Goal: Task Accomplishment & Management: Use online tool/utility

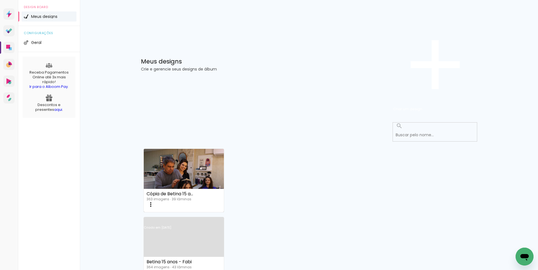
click at [224, 219] on link "Criado em [DATE]" at bounding box center [184, 235] width 80 height 32
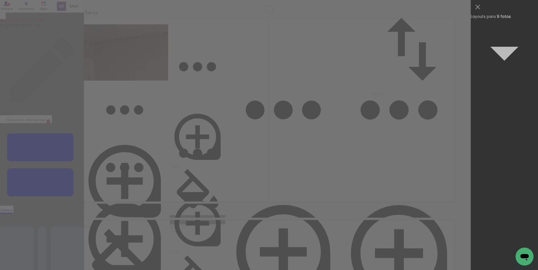
scroll to position [611, 0]
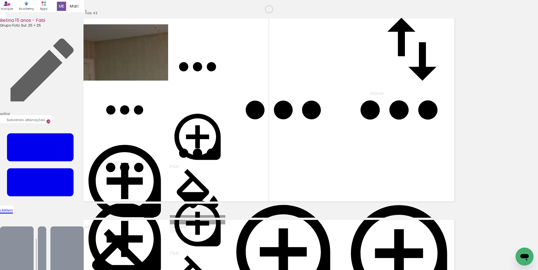
drag, startPoint x: 312, startPoint y: 144, endPoint x: 257, endPoint y: 244, distance: 113.9
click at [261, 257] on quentale-workspace at bounding box center [269, 135] width 538 height 270
drag, startPoint x: 140, startPoint y: 105, endPoint x: 162, endPoint y: 105, distance: 22.7
drag, startPoint x: 163, startPoint y: 105, endPoint x: 147, endPoint y: 105, distance: 15.4
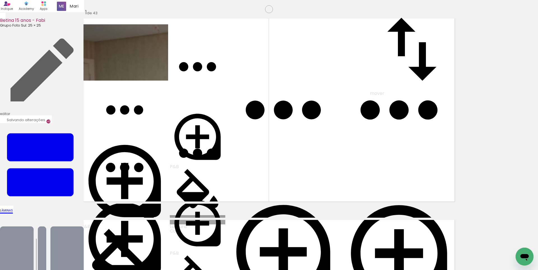
drag, startPoint x: 138, startPoint y: 87, endPoint x: 209, endPoint y: 128, distance: 82.0
drag, startPoint x: 242, startPoint y: 111, endPoint x: 157, endPoint y: 115, distance: 85.2
drag, startPoint x: 150, startPoint y: 109, endPoint x: 141, endPoint y: 109, distance: 9.5
drag, startPoint x: 149, startPoint y: 107, endPoint x: 178, endPoint y: 254, distance: 149.8
click at [178, 254] on quentale-workspace at bounding box center [269, 135] width 538 height 270
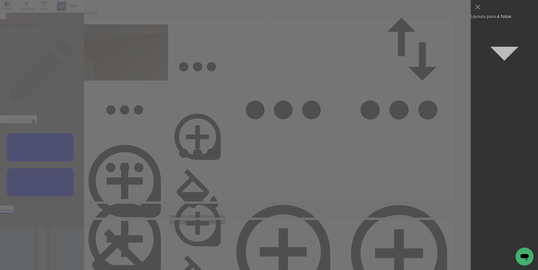
scroll to position [2087, 0]
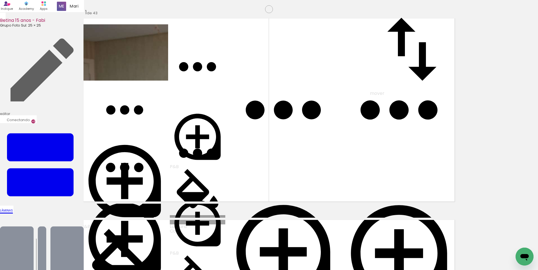
drag, startPoint x: 259, startPoint y: 163, endPoint x: 165, endPoint y: 152, distance: 94.8
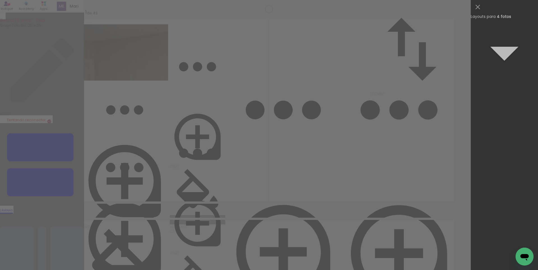
scroll to position [2164, 0]
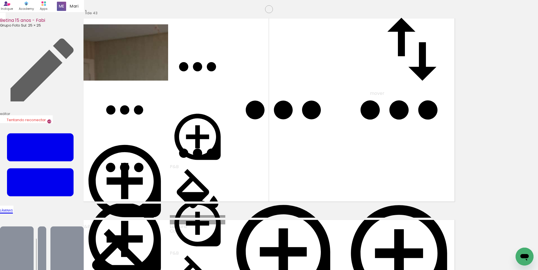
drag, startPoint x: 269, startPoint y: 123, endPoint x: 232, endPoint y: 132, distance: 37.9
drag, startPoint x: 385, startPoint y: 84, endPoint x: 385, endPoint y: 130, distance: 46.2
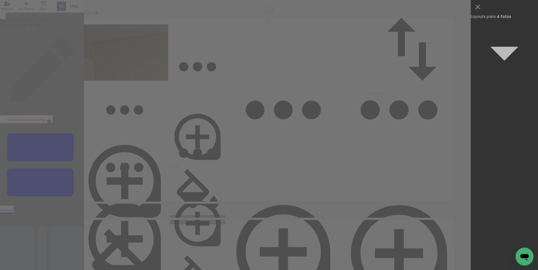
scroll to position [0, 0]
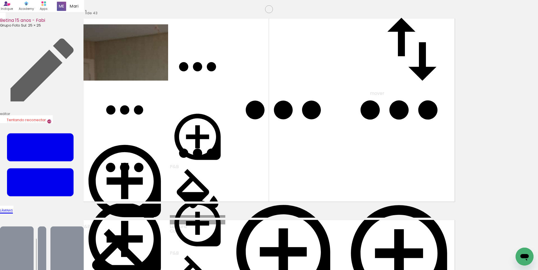
drag, startPoint x: 433, startPoint y: 97, endPoint x: 362, endPoint y: 118, distance: 74.4
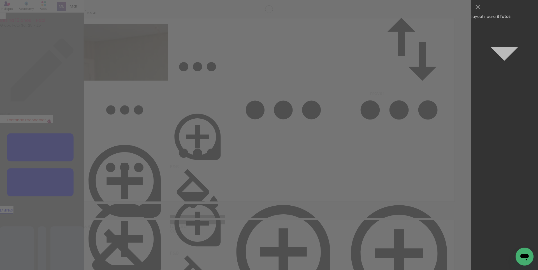
scroll to position [1768, 0]
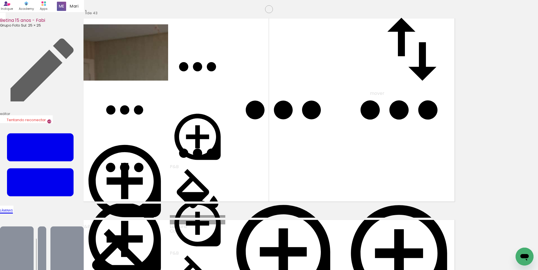
drag, startPoint x: 146, startPoint y: 90, endPoint x: 158, endPoint y: 94, distance: 13.0
drag, startPoint x: 243, startPoint y: 91, endPoint x: 246, endPoint y: 91, distance: 3.4
drag, startPoint x: 412, startPoint y: 168, endPoint x: 419, endPoint y: 157, distance: 13.4
drag, startPoint x: 323, startPoint y: 176, endPoint x: 337, endPoint y: 172, distance: 15.2
drag, startPoint x: 226, startPoint y: 186, endPoint x: 236, endPoint y: 190, distance: 10.6
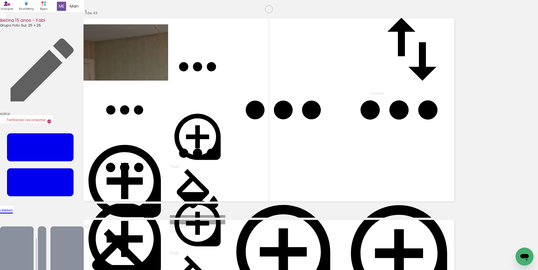
scroll to position [7700, 0]
drag, startPoint x: 294, startPoint y: 168, endPoint x: 224, endPoint y: 53, distance: 134.6
drag, startPoint x: 218, startPoint y: 159, endPoint x: 230, endPoint y: 146, distance: 16.4
click at [208, 231] on div "Inserir lâmina 1 de 43 O Designbox precisará aumentar a sua imagem em 158% para…" at bounding box center [269, 227] width 538 height 451
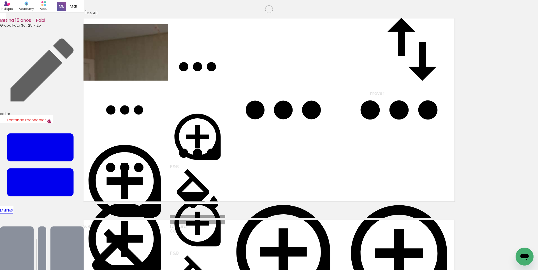
drag, startPoint x: 222, startPoint y: 153, endPoint x: 208, endPoint y: 197, distance: 46.0
click at [208, 197] on div "Inserir lâmina 1 de 43 O Designbox precisará aumentar a sua imagem em 158% para…" at bounding box center [269, 227] width 538 height 451
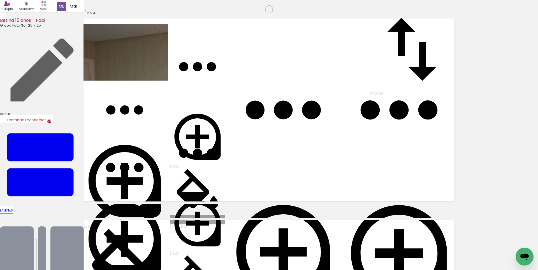
drag, startPoint x: 408, startPoint y: 74, endPoint x: 351, endPoint y: 168, distance: 109.8
click at [351, 168] on div "Inserir lâmina 1 de 43 O Designbox precisará aumentar a sua imagem em 158% para…" at bounding box center [269, 227] width 538 height 451
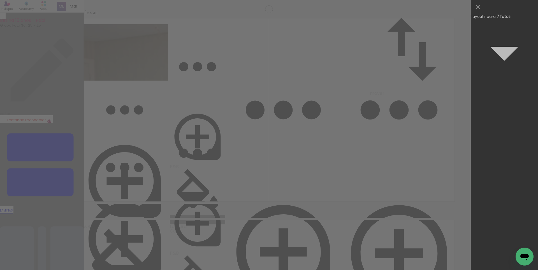
scroll to position [1662, 0]
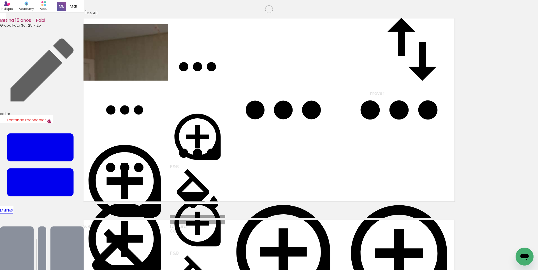
drag, startPoint x: 389, startPoint y: 178, endPoint x: 266, endPoint y: 130, distance: 131.9
drag, startPoint x: 160, startPoint y: 106, endPoint x: 270, endPoint y: 191, distance: 139.3
drag, startPoint x: 428, startPoint y: 100, endPoint x: 427, endPoint y: 126, distance: 26.4
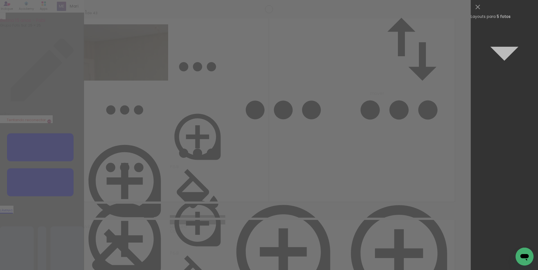
scroll to position [2418, 0]
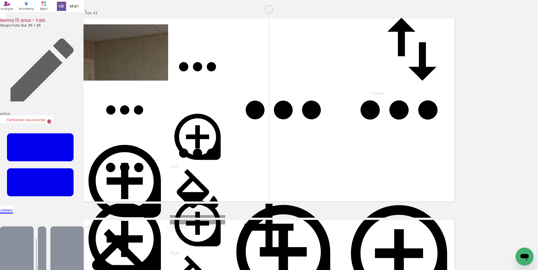
drag, startPoint x: 157, startPoint y: 197, endPoint x: 246, endPoint y: 250, distance: 103.6
click at [246, 250] on quentale-workspace at bounding box center [269, 135] width 538 height 270
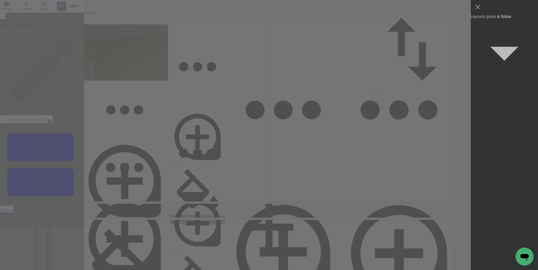
scroll to position [67, 0]
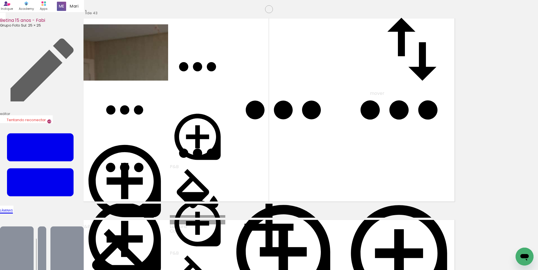
drag, startPoint x: 270, startPoint y: 171, endPoint x: 156, endPoint y: 153, distance: 115.3
drag, startPoint x: 165, startPoint y: 152, endPoint x: 169, endPoint y: 152, distance: 4.5
drag, startPoint x: 215, startPoint y: 44, endPoint x: 220, endPoint y: 45, distance: 5.2
drag, startPoint x: 254, startPoint y: 113, endPoint x: 258, endPoint y: 127, distance: 14.9
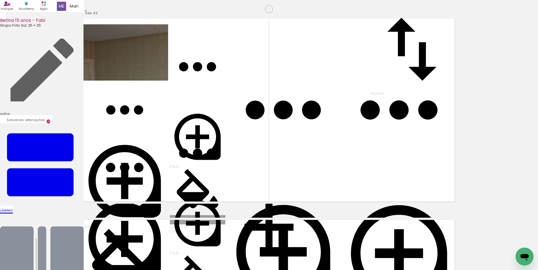
drag, startPoint x: 364, startPoint y: 104, endPoint x: 369, endPoint y: 104, distance: 4.8
drag, startPoint x: 382, startPoint y: 90, endPoint x: 391, endPoint y: 89, distance: 9.3
drag, startPoint x: 387, startPoint y: 89, endPoint x: 389, endPoint y: 91, distance: 3.0
drag, startPoint x: 397, startPoint y: 178, endPoint x: 397, endPoint y: 168, distance: 9.8
drag, startPoint x: 395, startPoint y: 179, endPoint x: 395, endPoint y: 176, distance: 3.1
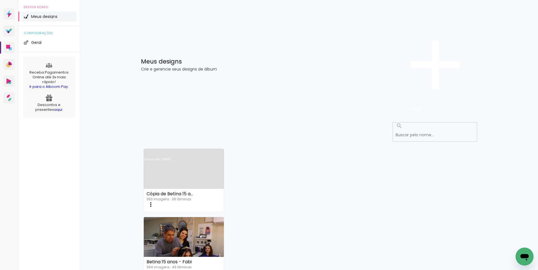
click at [154, 201] on iron-icon at bounding box center [150, 204] width 7 height 7
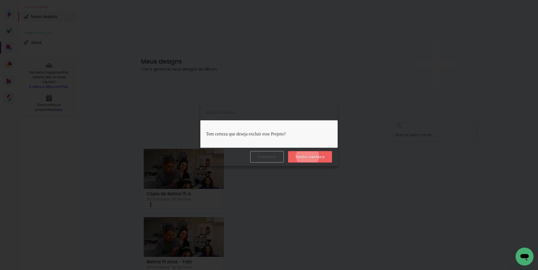
click at [0, 0] on slot "Tenho certeza" at bounding box center [0, 0] width 0 height 0
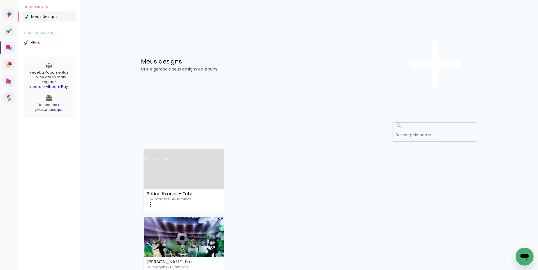
click at [176, 151] on link "Criado em [DATE]" at bounding box center [184, 167] width 80 height 32
